Goal: Task Accomplishment & Management: Complete application form

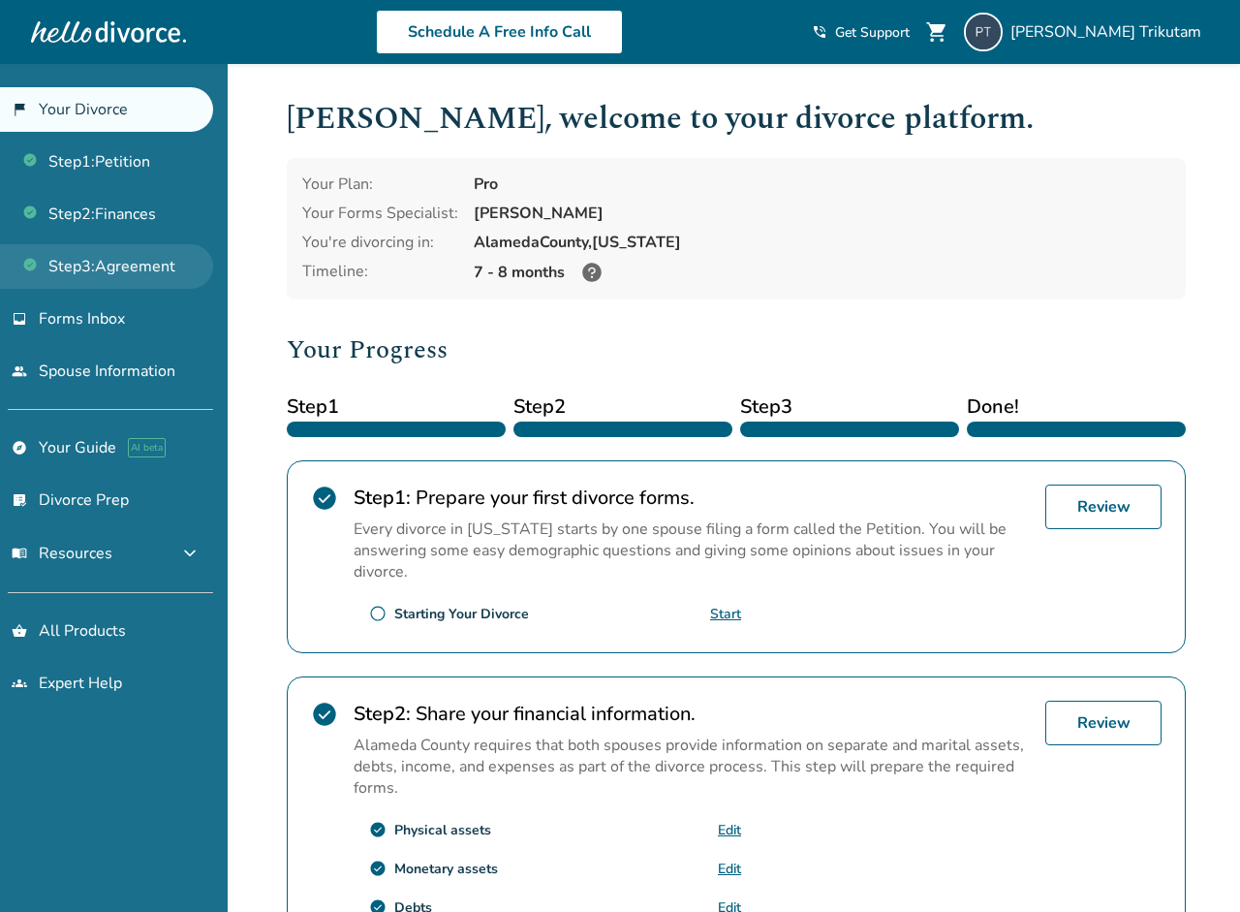
click at [146, 264] on link "Step 3 : Agreement" at bounding box center [106, 266] width 213 height 45
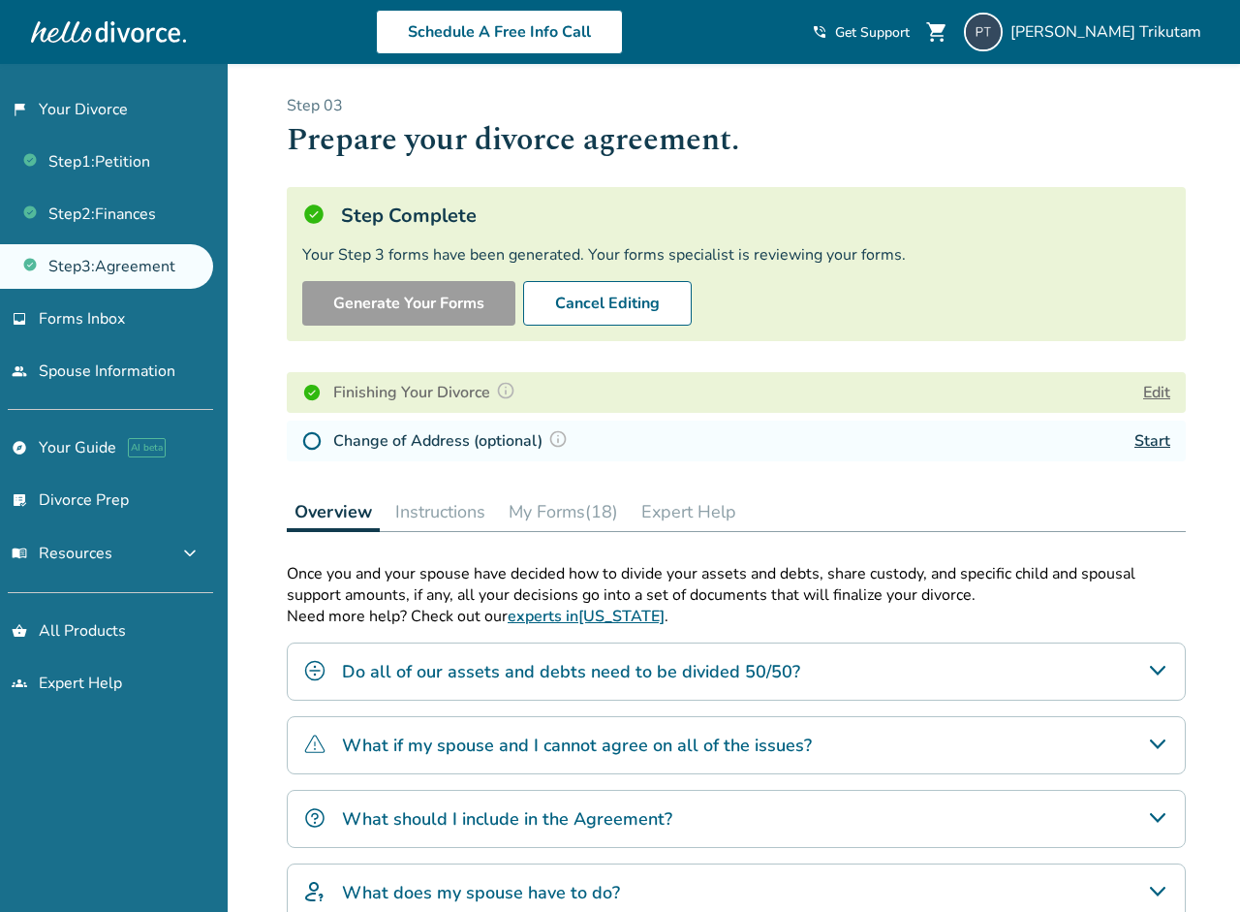
click at [561, 505] on button "My Forms (18)" at bounding box center [563, 511] width 125 height 39
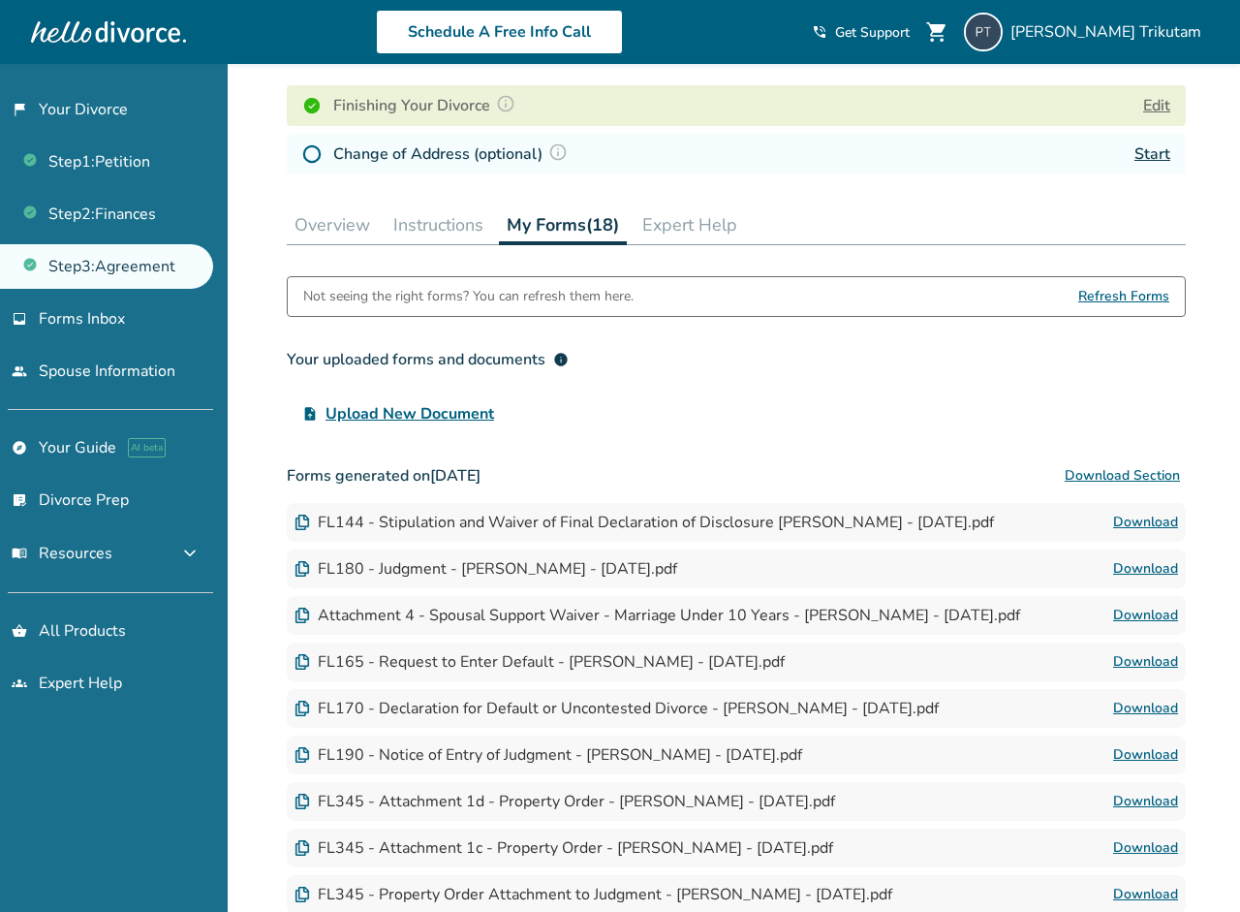
scroll to position [290, 0]
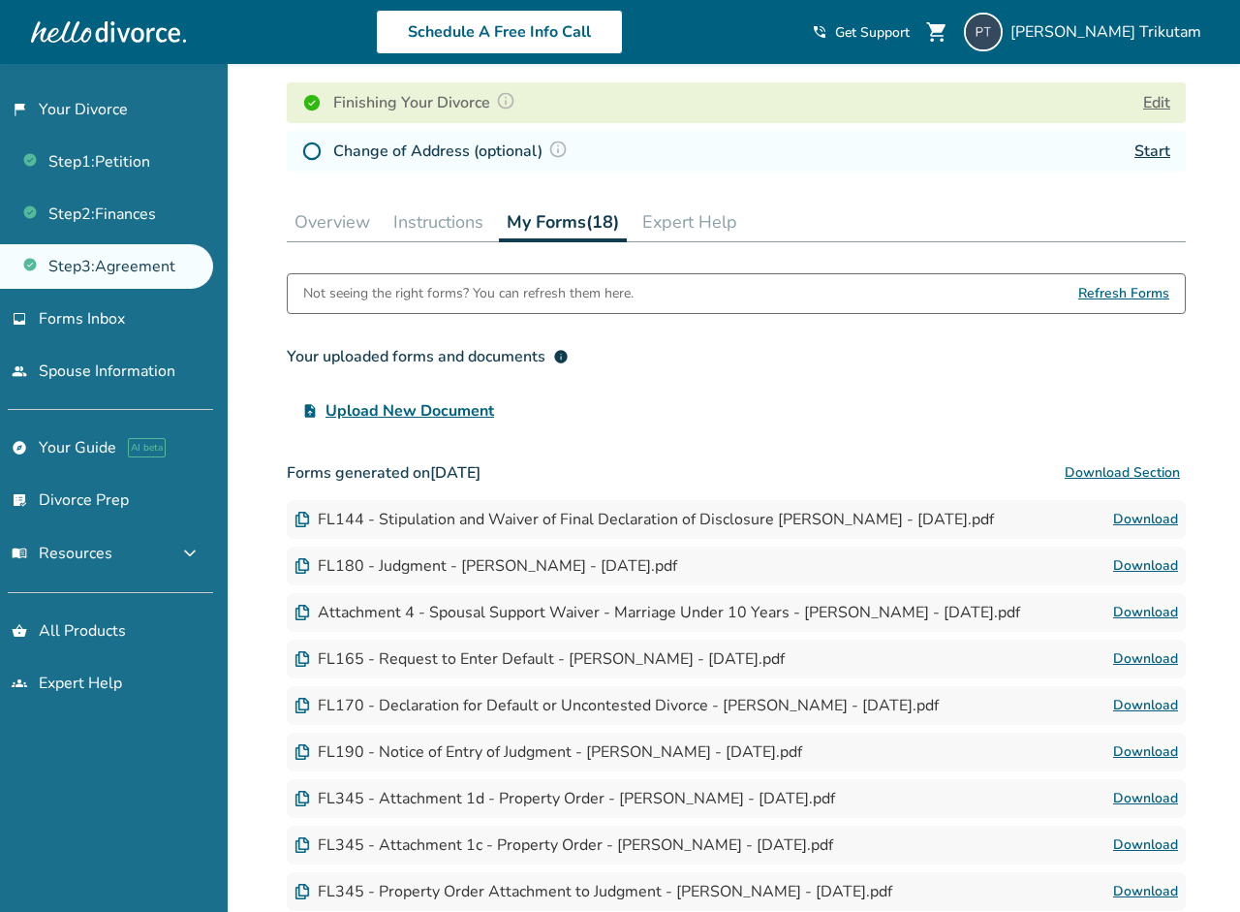
click at [562, 152] on img at bounding box center [557, 148] width 19 height 19
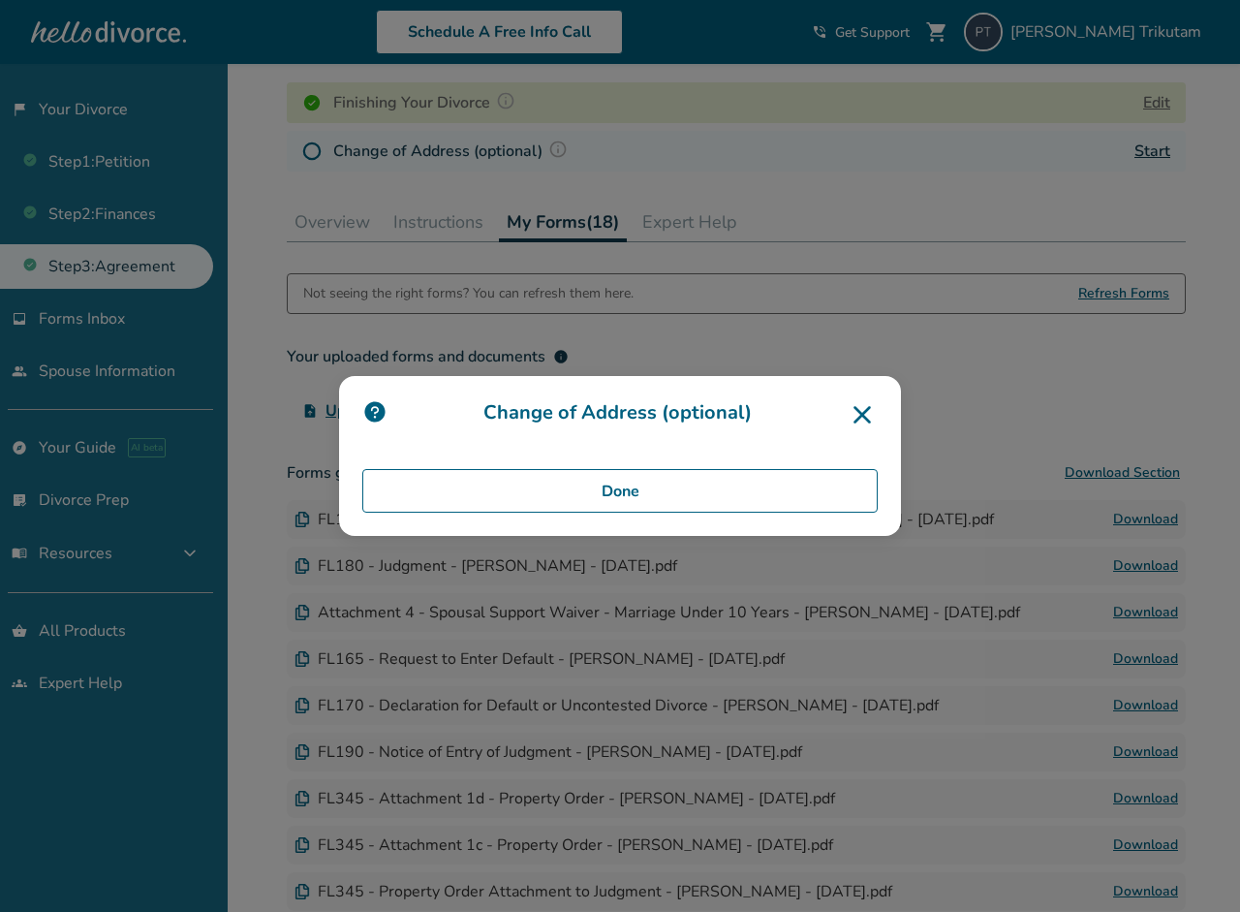
click at [861, 417] on icon at bounding box center [862, 414] width 31 height 31
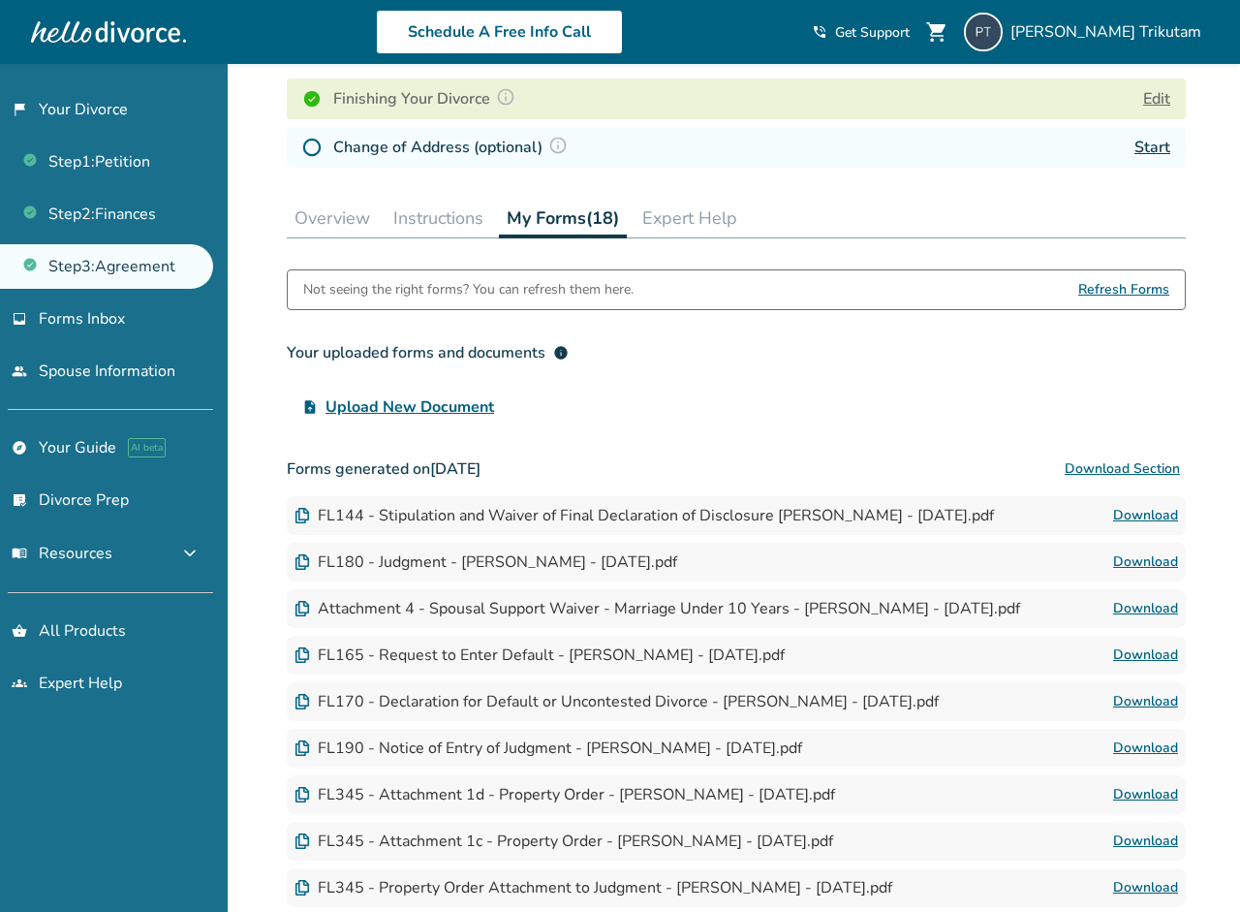
scroll to position [291, 0]
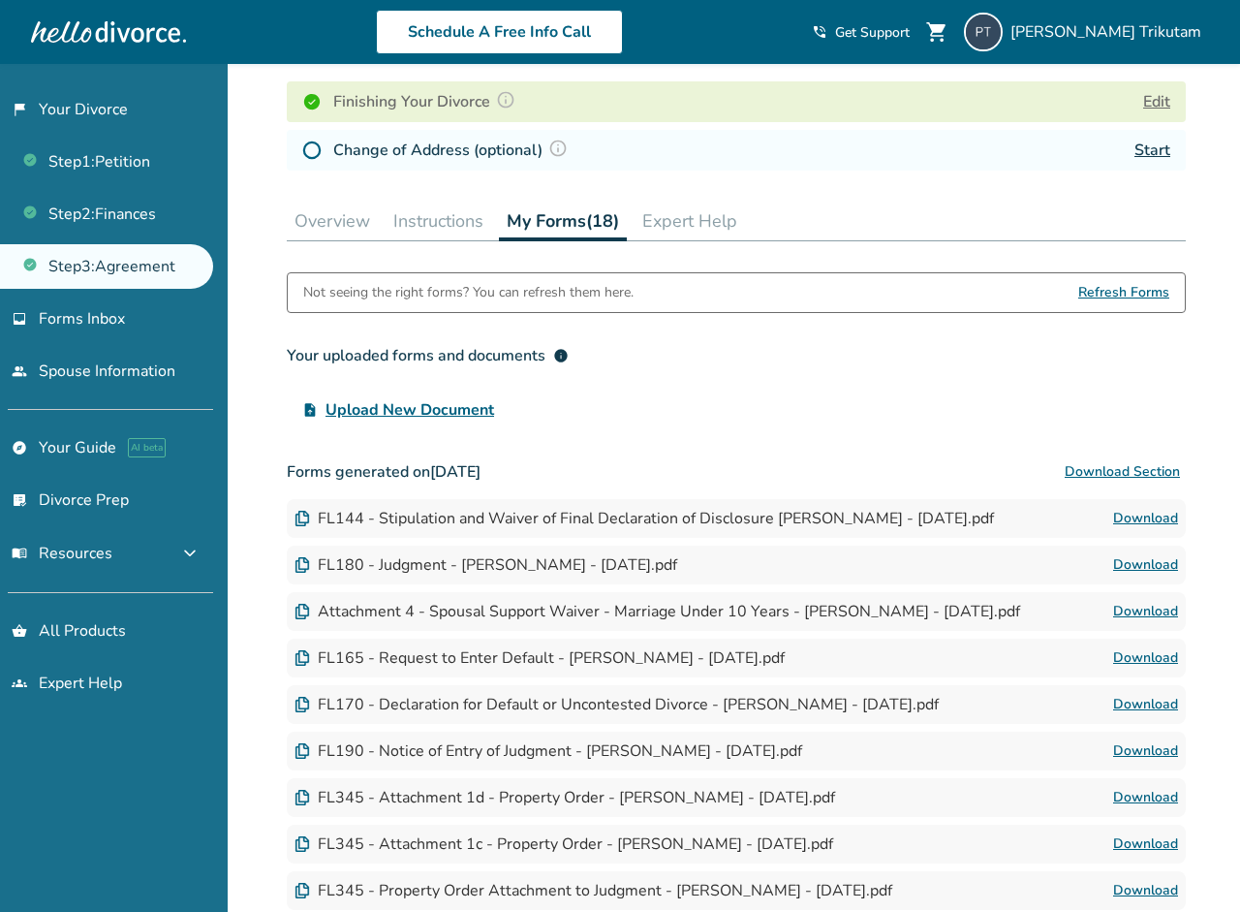
click at [558, 149] on img at bounding box center [557, 148] width 19 height 19
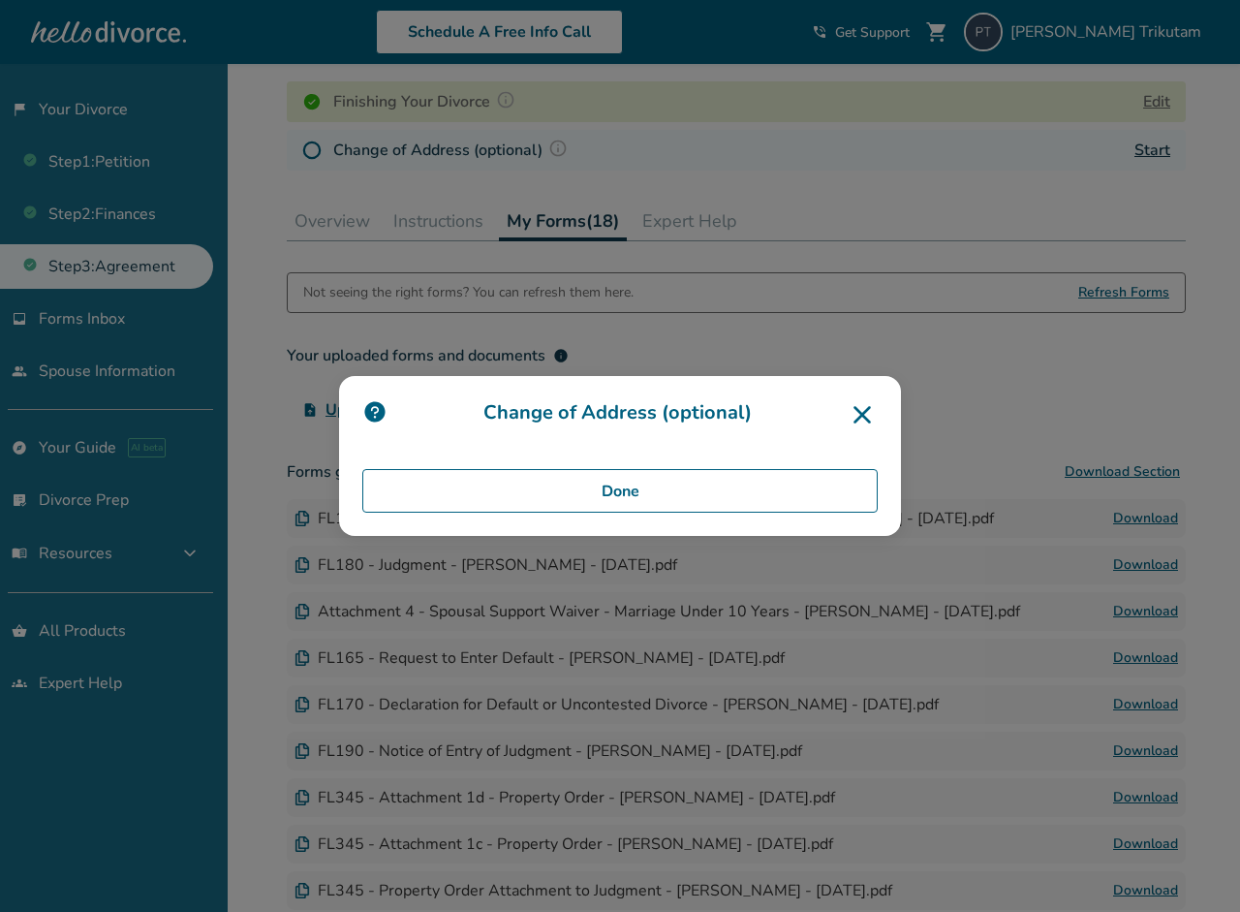
click at [875, 424] on icon at bounding box center [862, 414] width 31 height 31
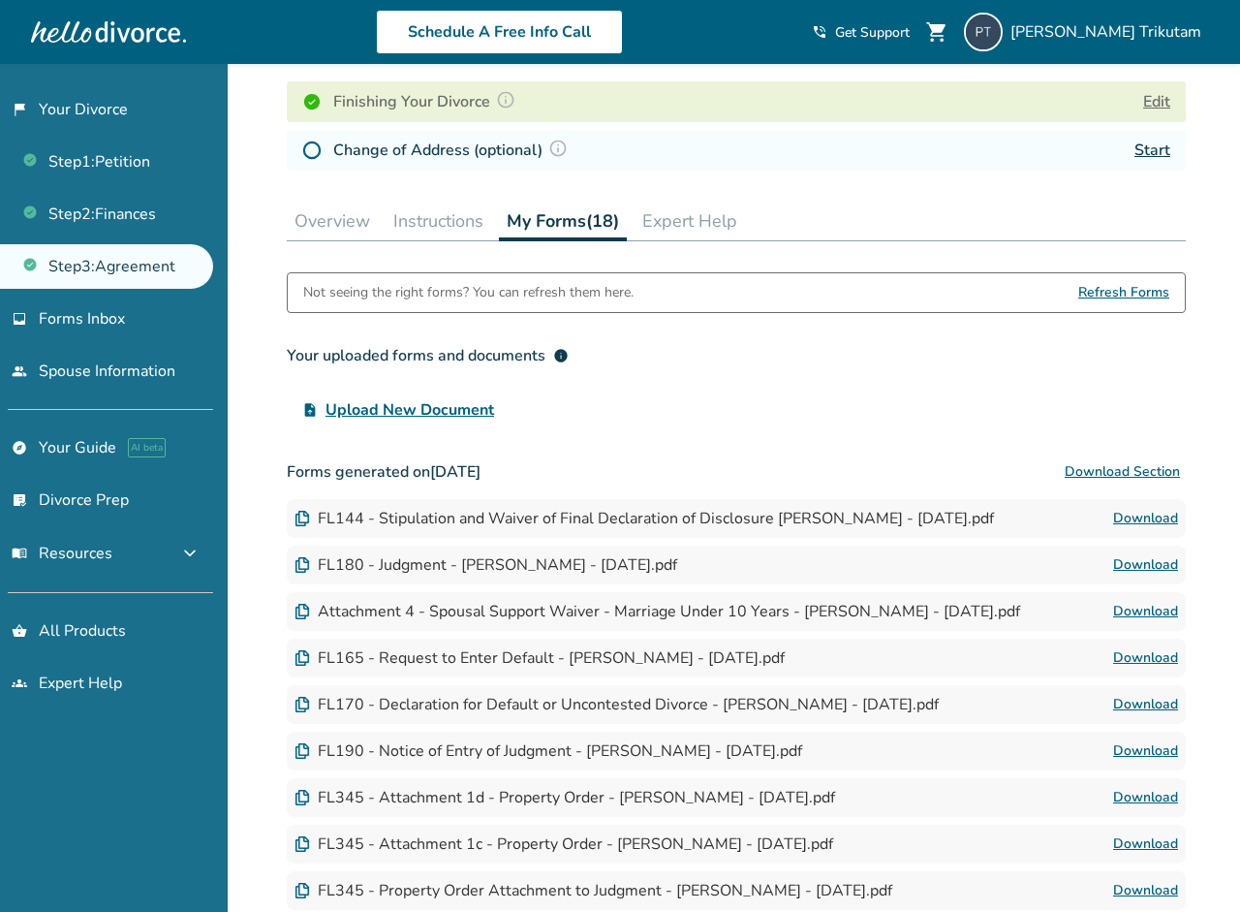
click at [1159, 165] on div "Change of Address (optional) Start" at bounding box center [736, 150] width 899 height 41
click at [1162, 150] on link "Start" at bounding box center [1152, 149] width 36 height 21
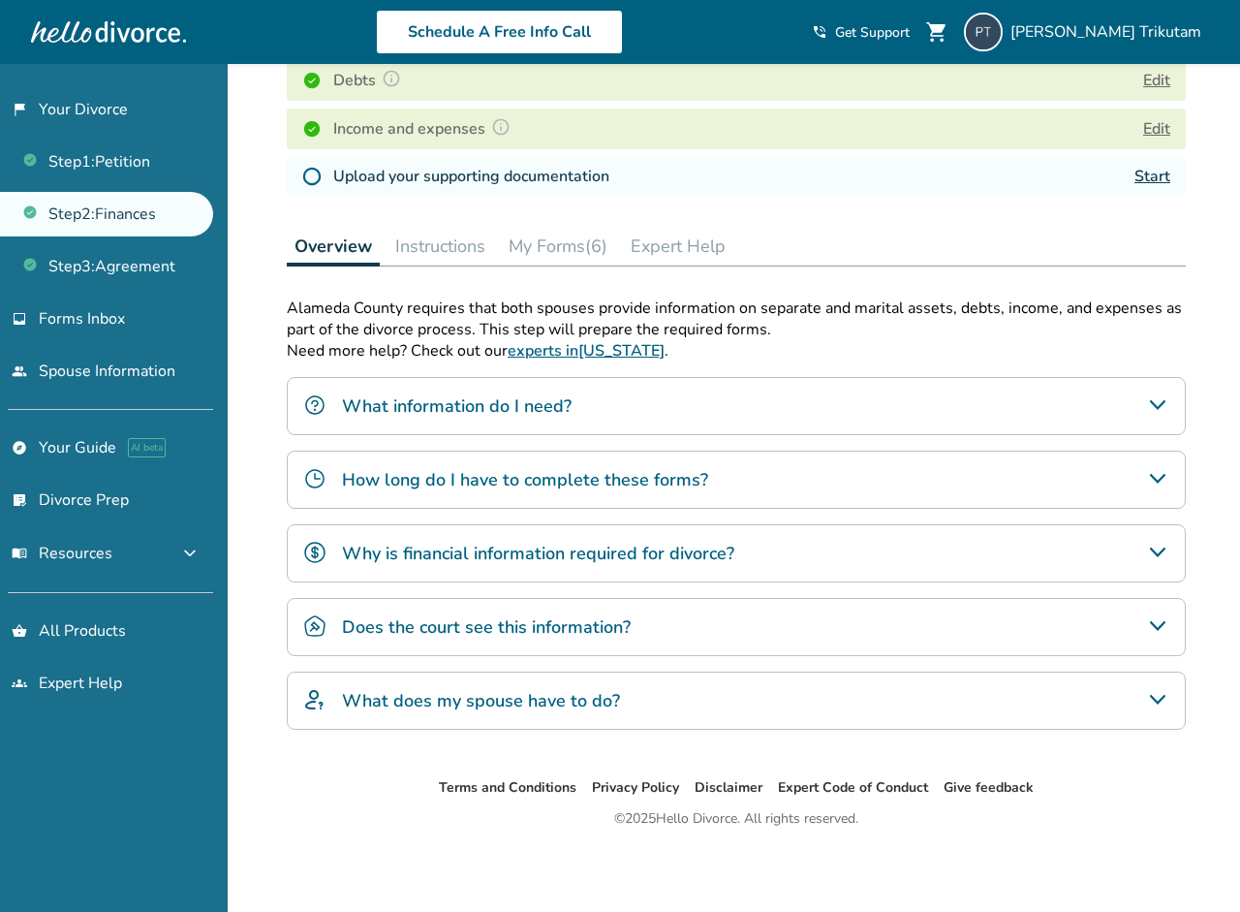
scroll to position [412, 0]
click at [571, 240] on button "My Forms (6)" at bounding box center [558, 246] width 114 height 39
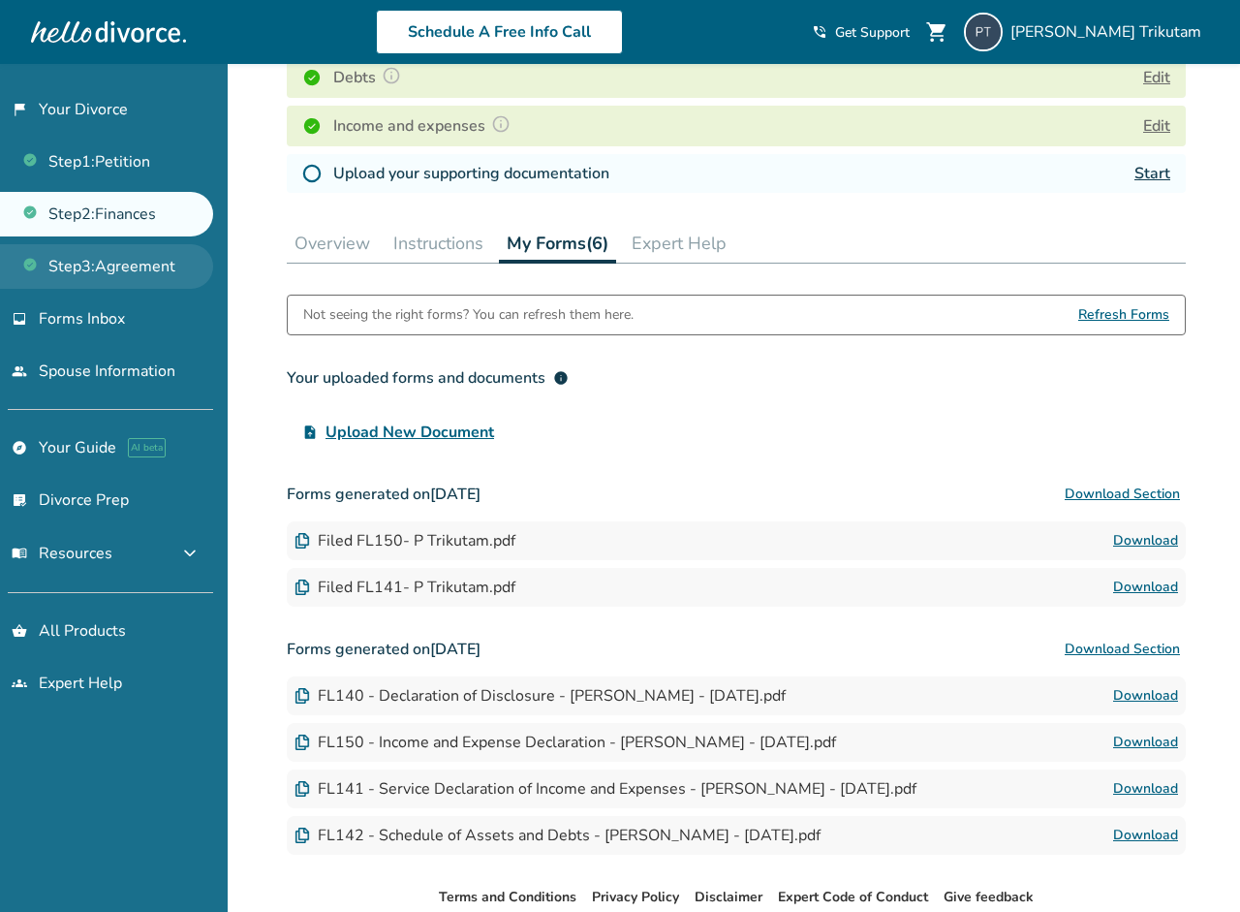
click at [111, 267] on link "Step 3 : Agreement" at bounding box center [106, 266] width 213 height 45
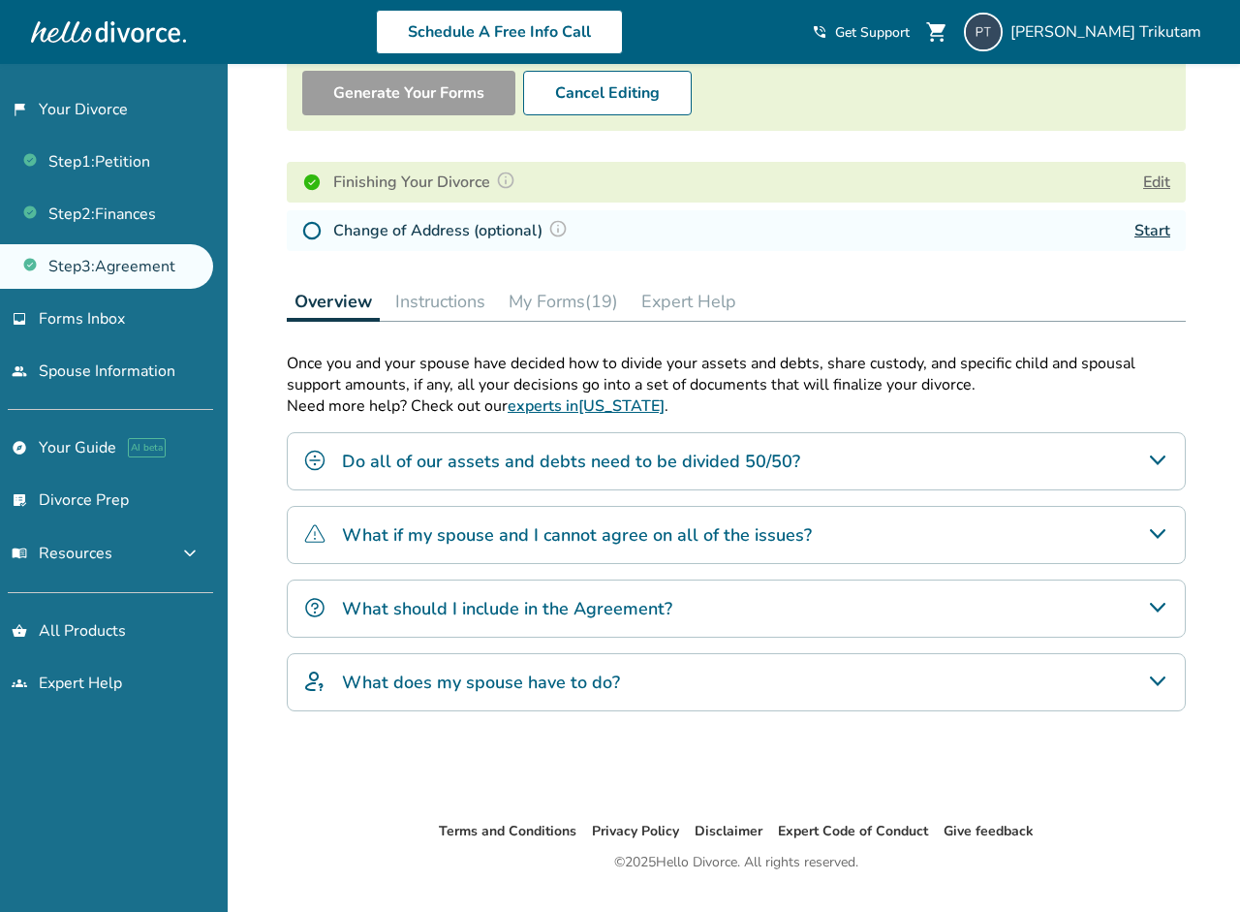
scroll to position [256, 0]
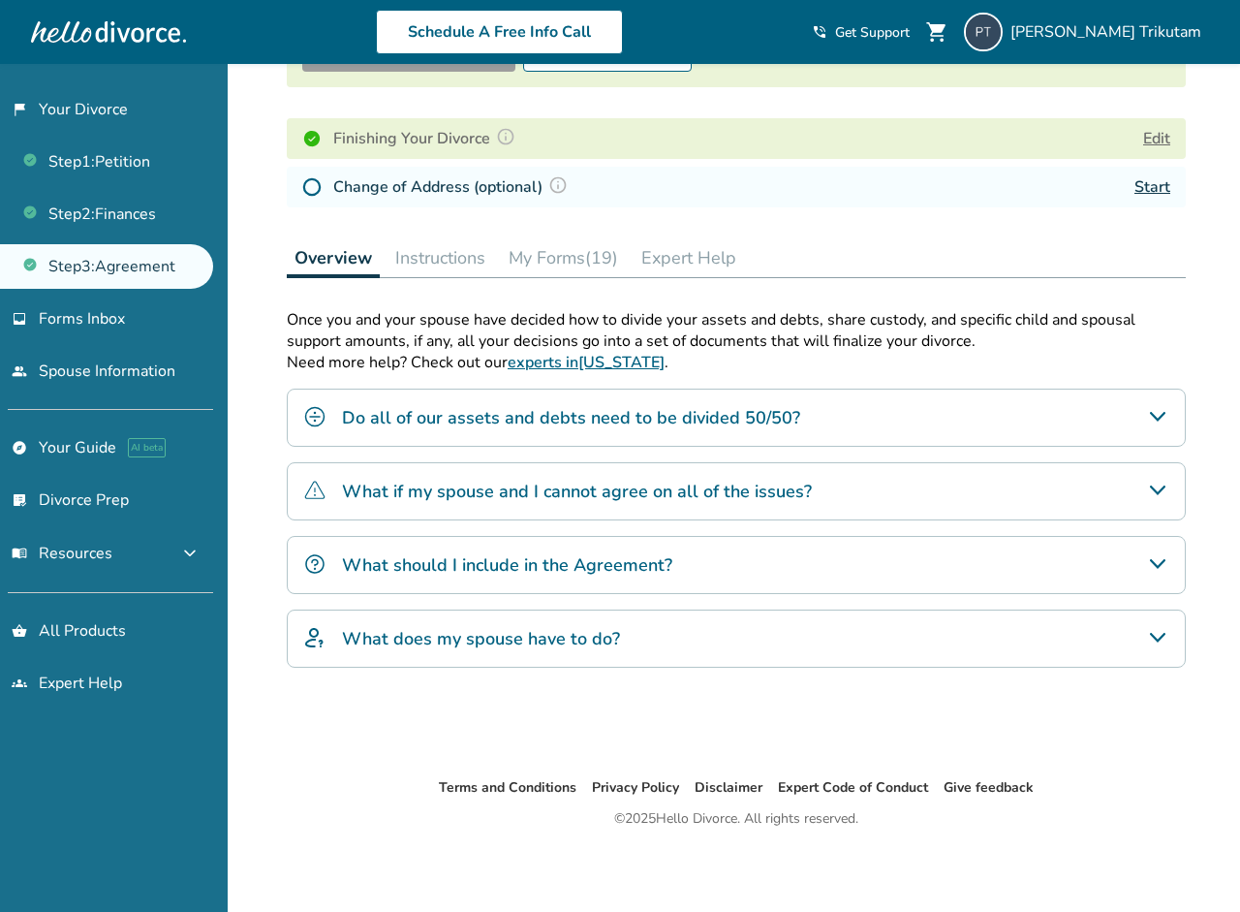
click at [564, 229] on div "Step 0 3 Prepare your divorce agreement. Step Complete Your Step 3 forms have b…" at bounding box center [736, 293] width 899 height 904
click at [558, 254] on button "My Forms (19)" at bounding box center [563, 257] width 125 height 39
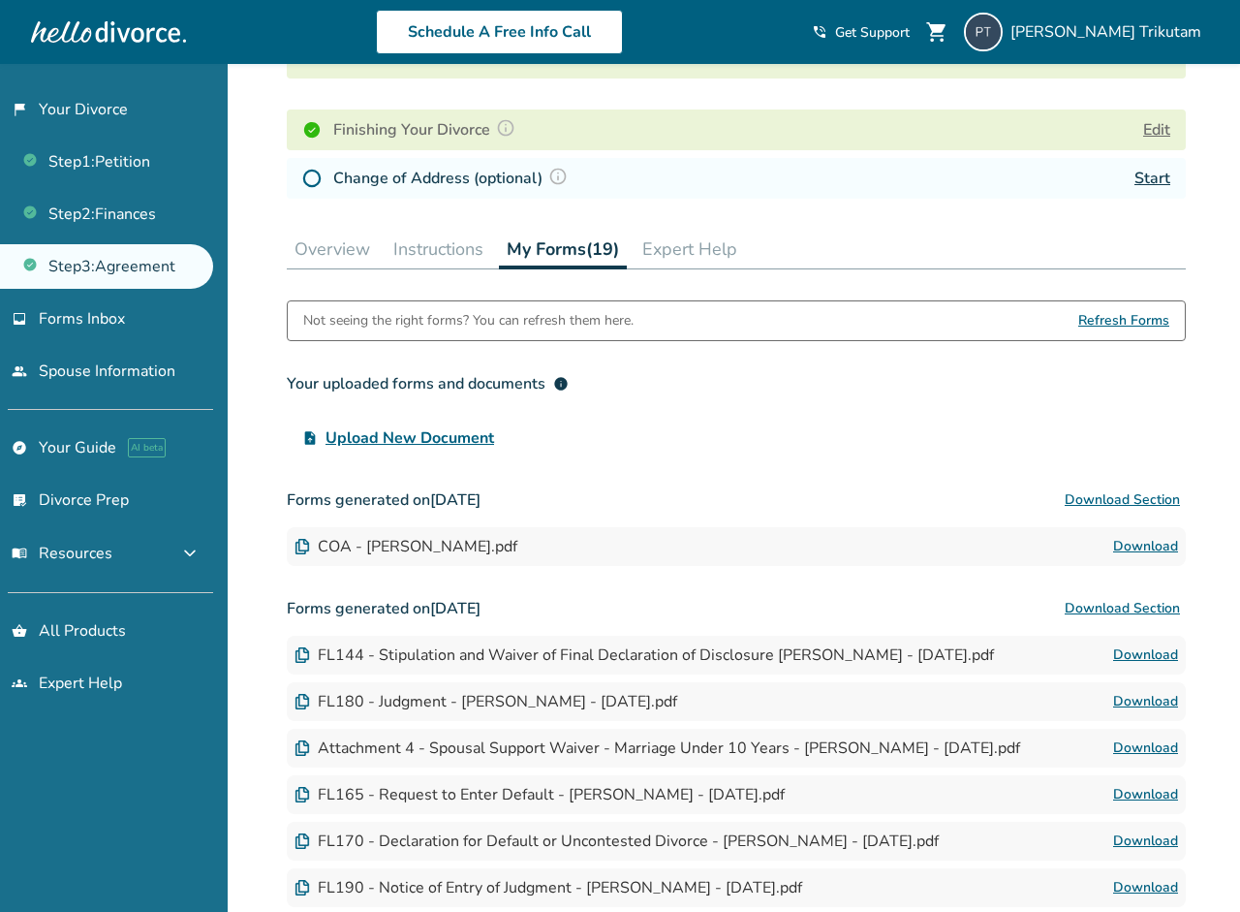
scroll to position [261, 0]
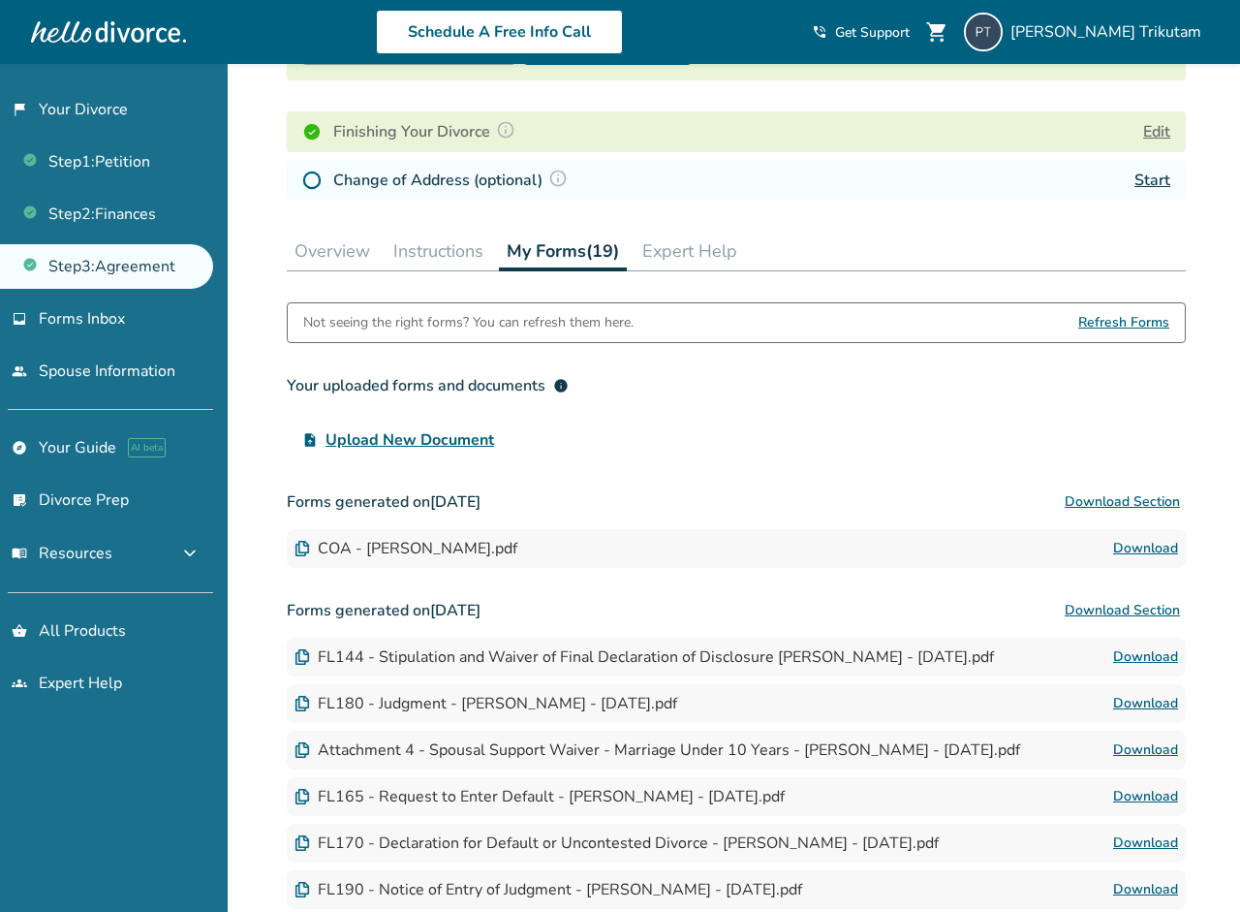
click at [1127, 553] on link "Download" at bounding box center [1145, 548] width 65 height 23
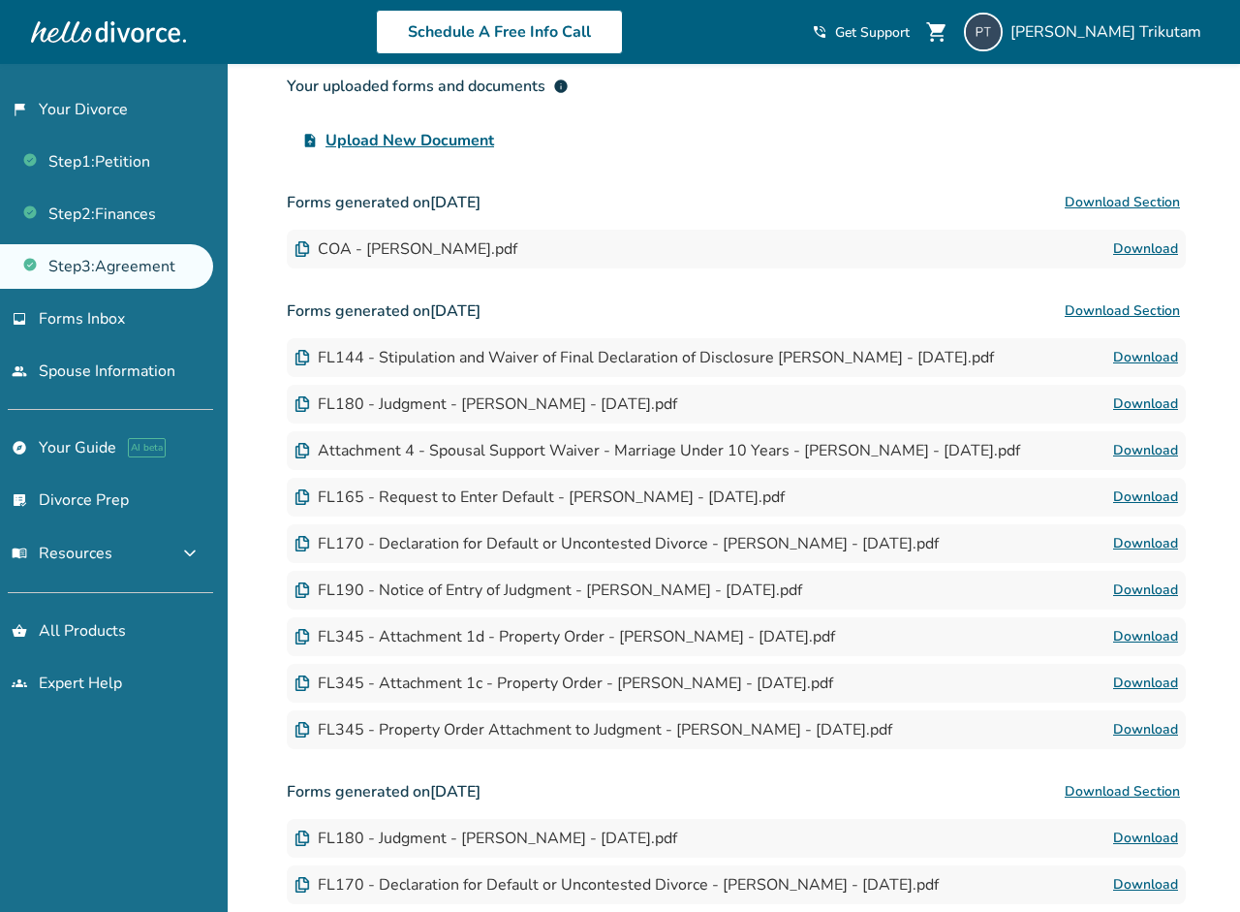
scroll to position [572, 0]
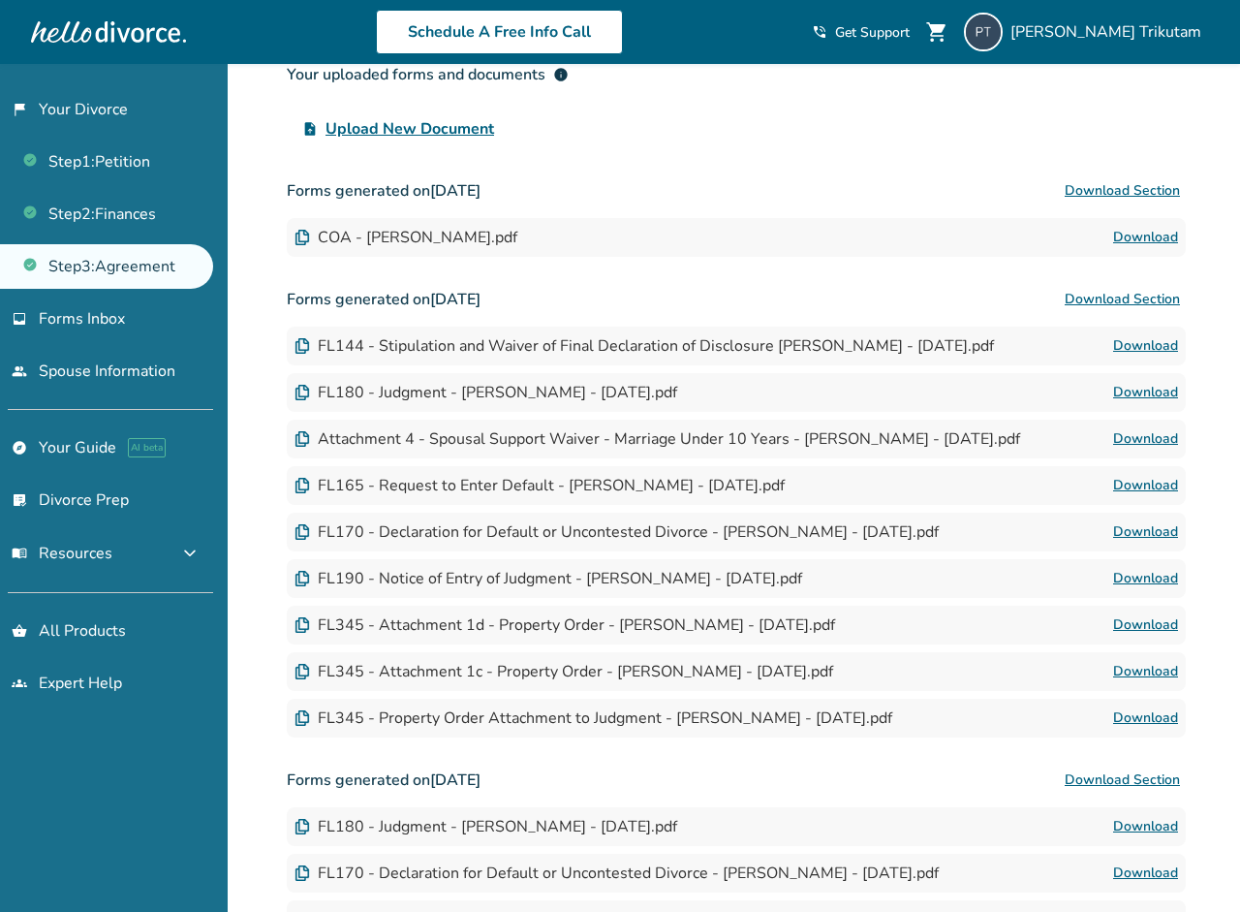
click at [1140, 674] on link "Download" at bounding box center [1145, 671] width 65 height 23
click at [1158, 631] on link "Download" at bounding box center [1145, 624] width 65 height 23
